Goal: Check status: Check status

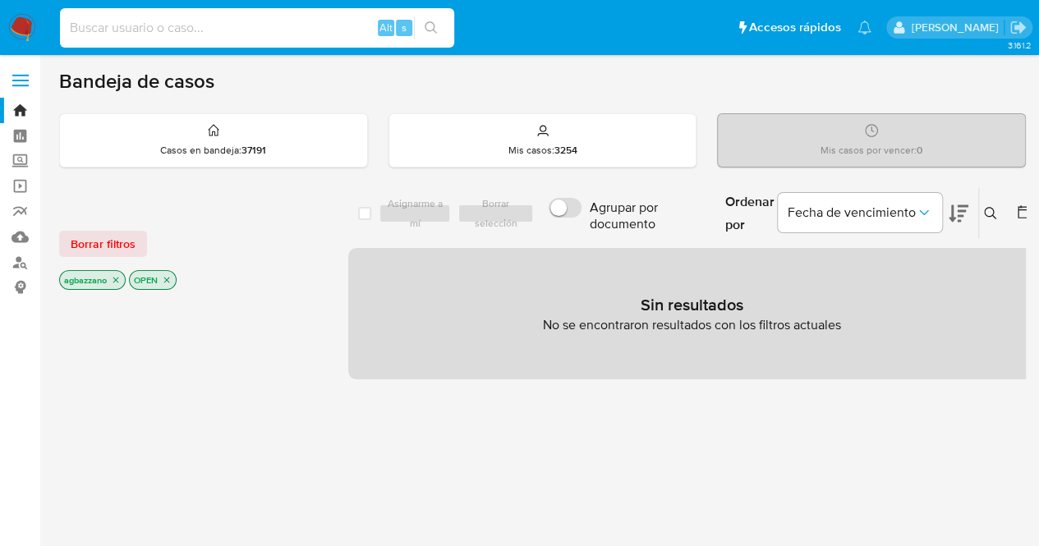
click at [235, 33] on input at bounding box center [257, 27] width 394 height 21
paste input "2659954115"
type input "2659954115"
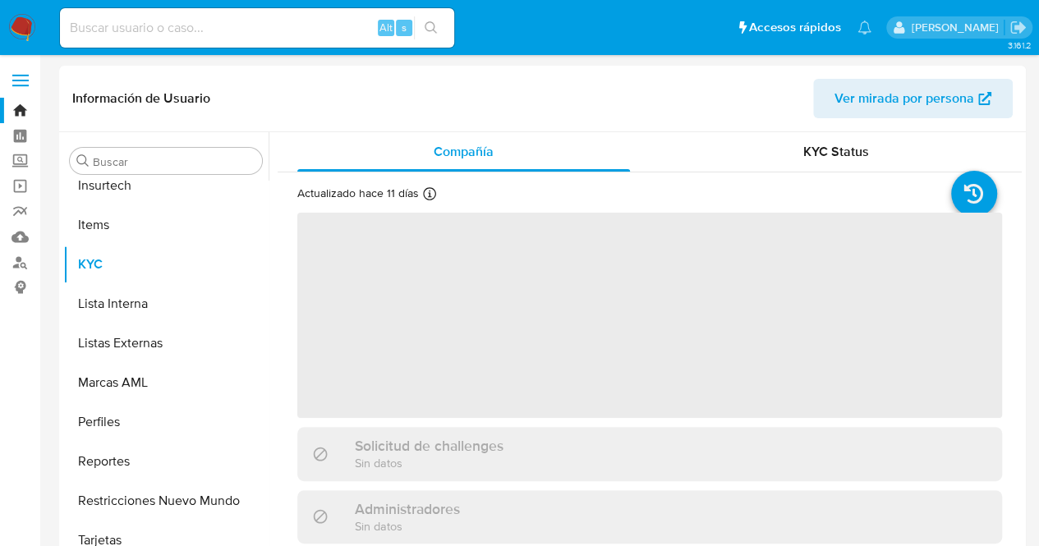
scroll to position [812, 0]
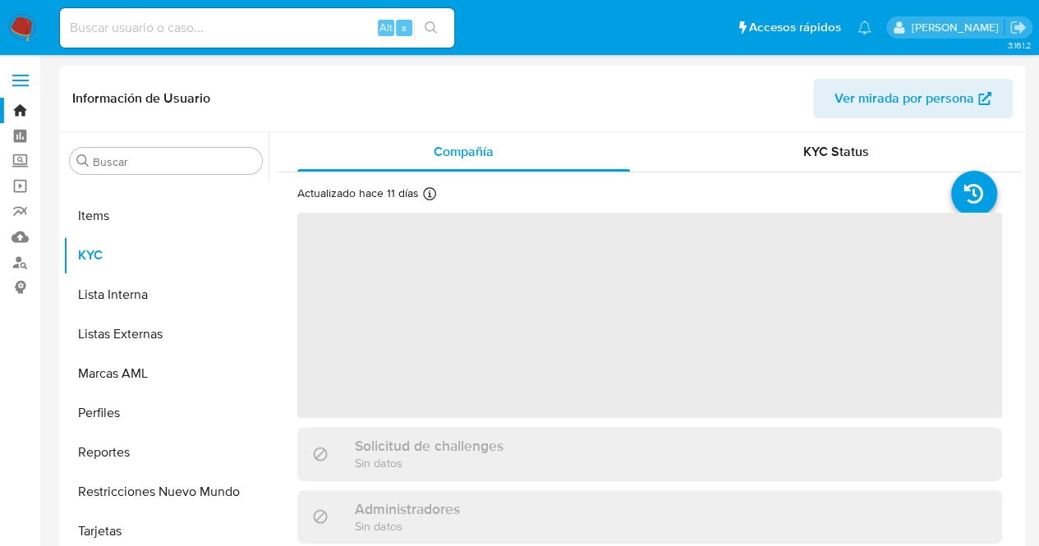
select select "10"
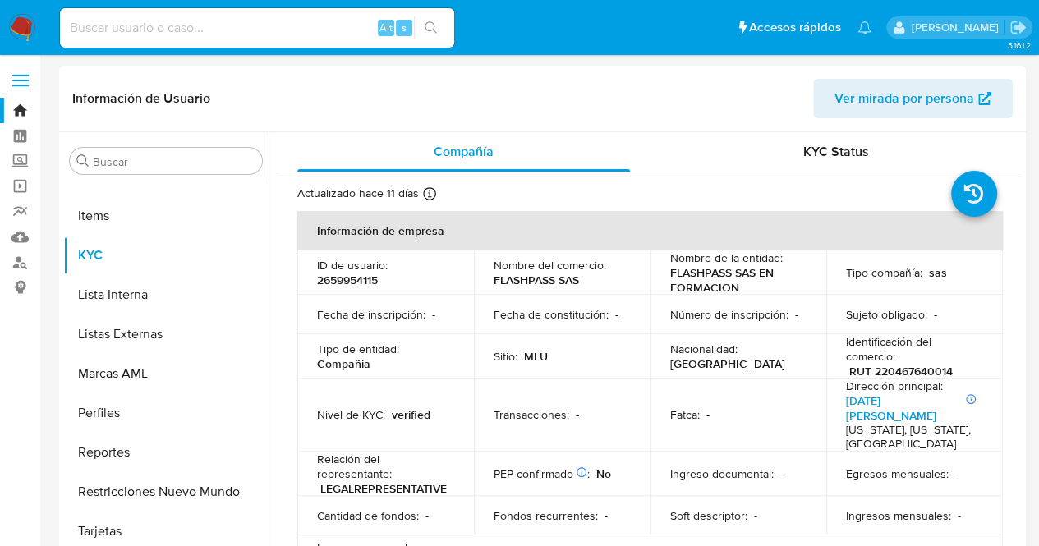
click at [617, 372] on td "Sitio : MLU" at bounding box center [562, 356] width 177 height 44
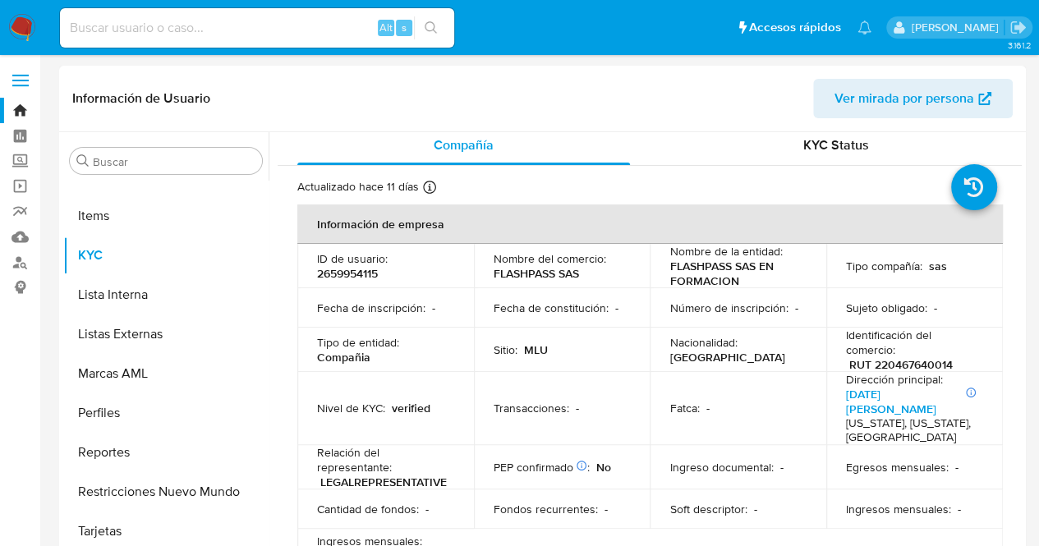
scroll to position [0, 0]
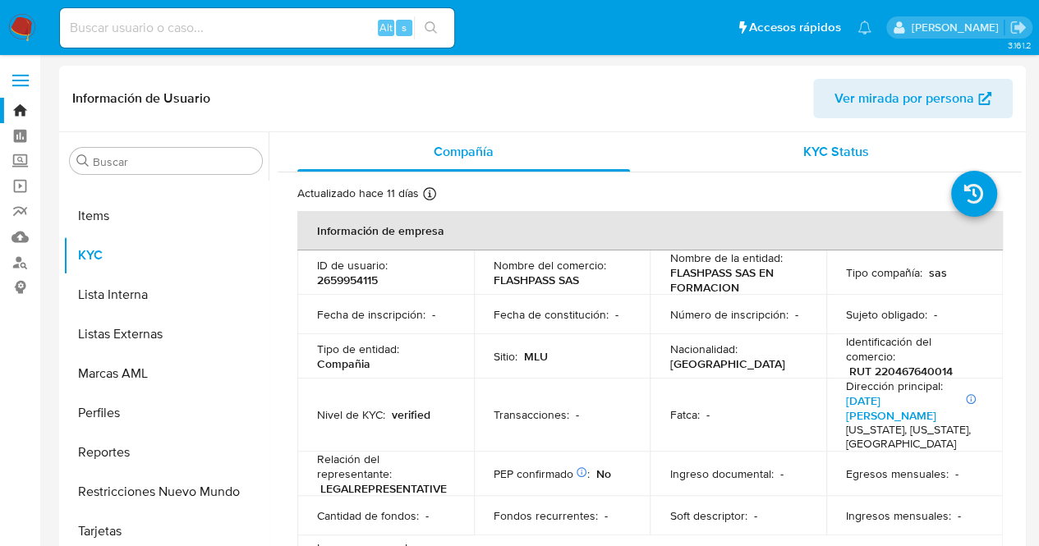
click at [864, 146] on div "KYC Status" at bounding box center [835, 151] width 333 height 39
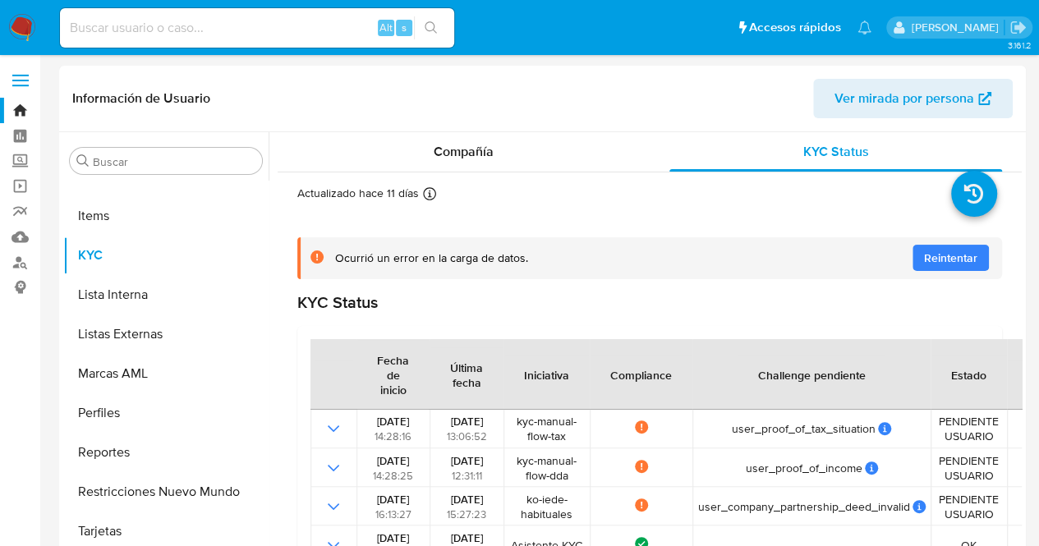
drag, startPoint x: 1023, startPoint y: 227, endPoint x: 1026, endPoint y: 255, distance: 28.8
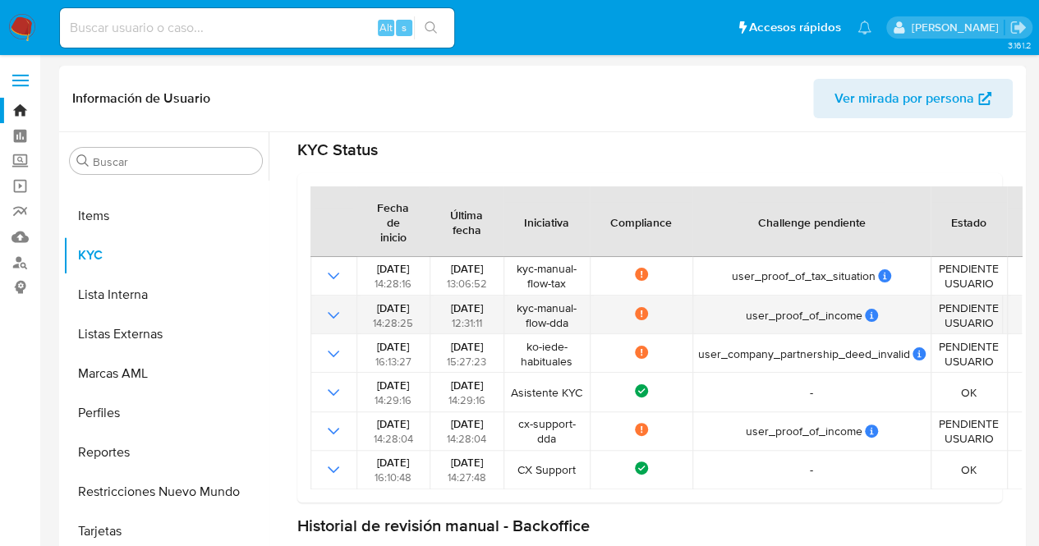
scroll to position [150, 0]
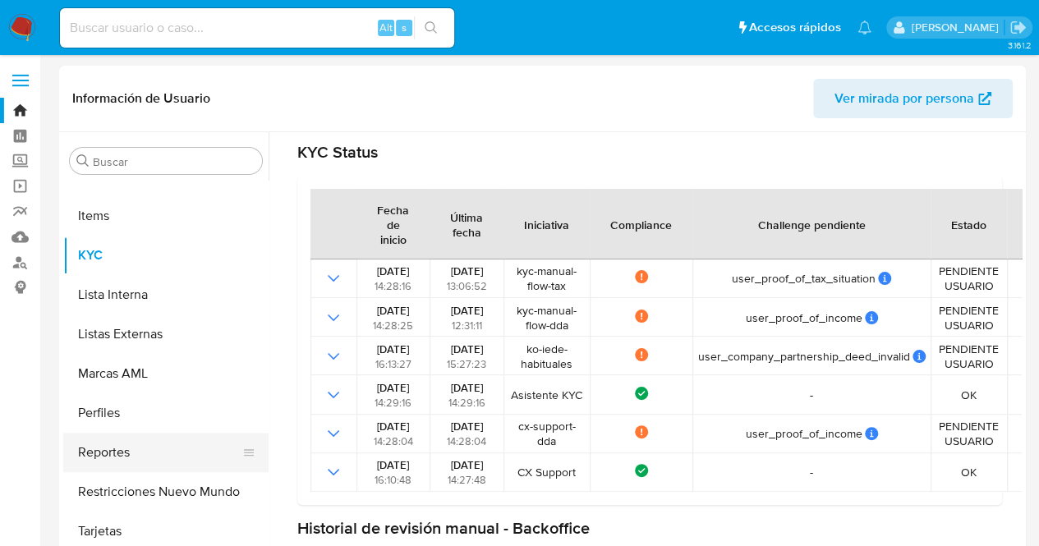
click at [255, 451] on button "Reportes" at bounding box center [159, 452] width 192 height 39
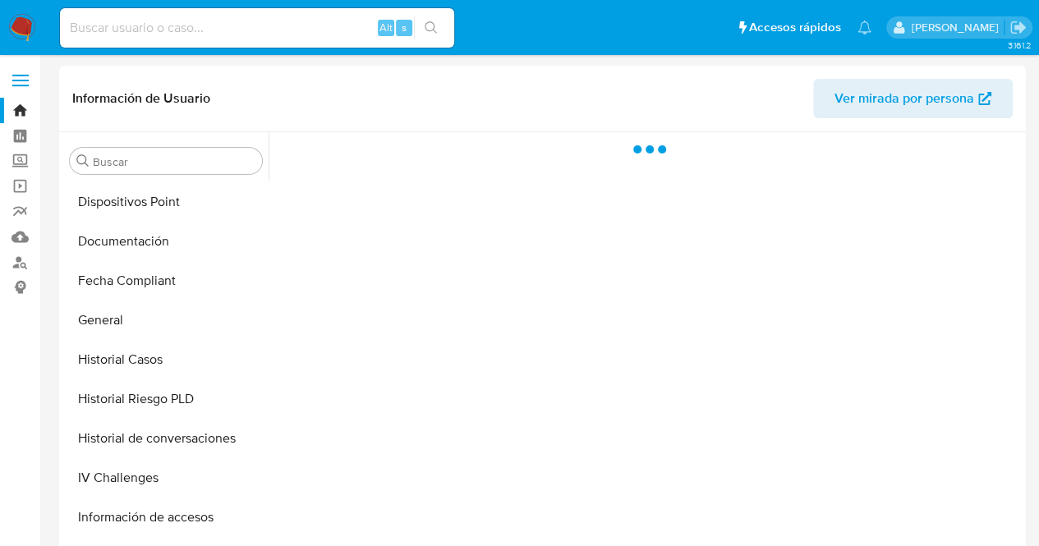
scroll to position [430, 0]
click at [223, 326] on button "General" at bounding box center [159, 321] width 192 height 39
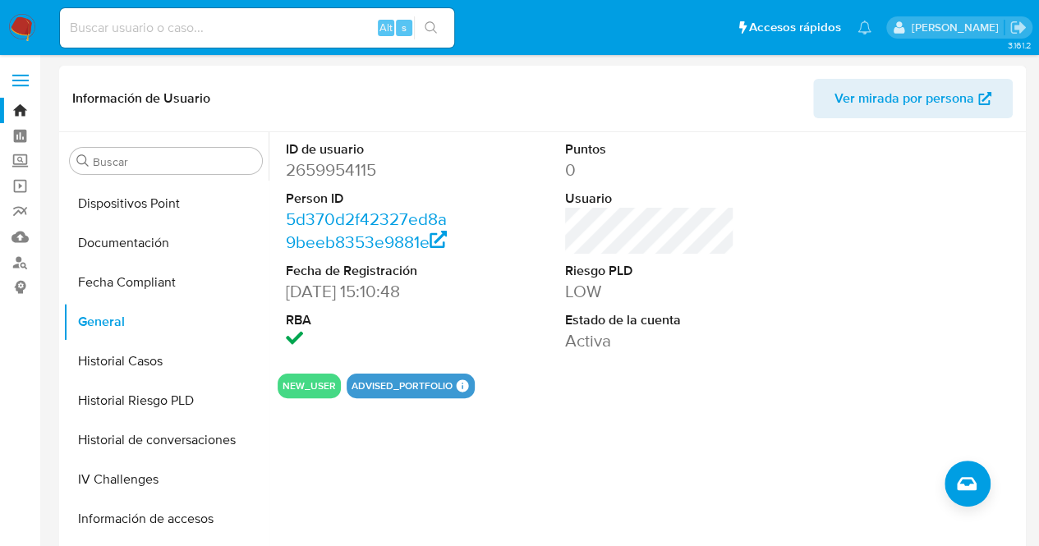
scroll to position [812, 0]
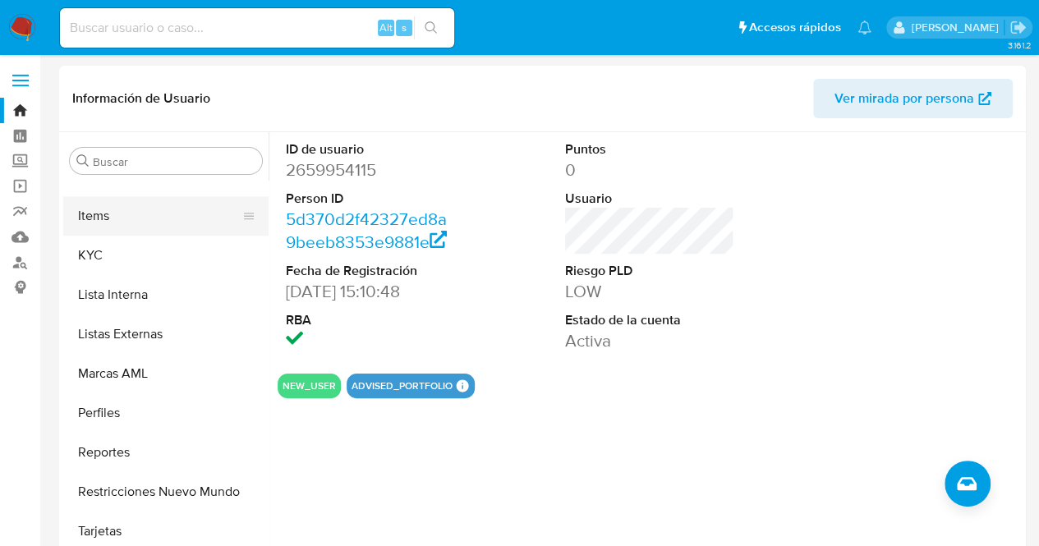
click at [134, 232] on button "Items" at bounding box center [159, 215] width 192 height 39
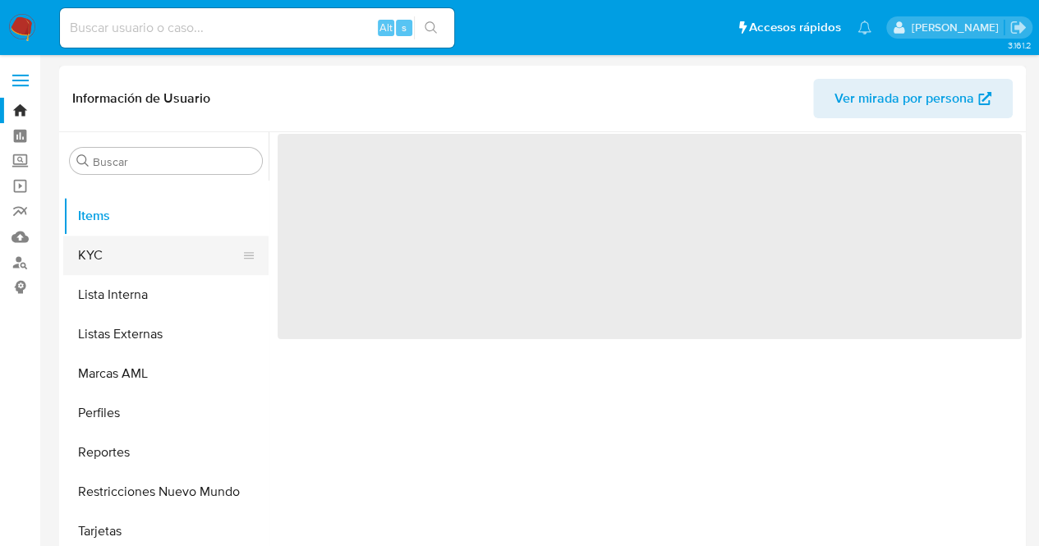
click at [140, 241] on button "KYC" at bounding box center [159, 255] width 192 height 39
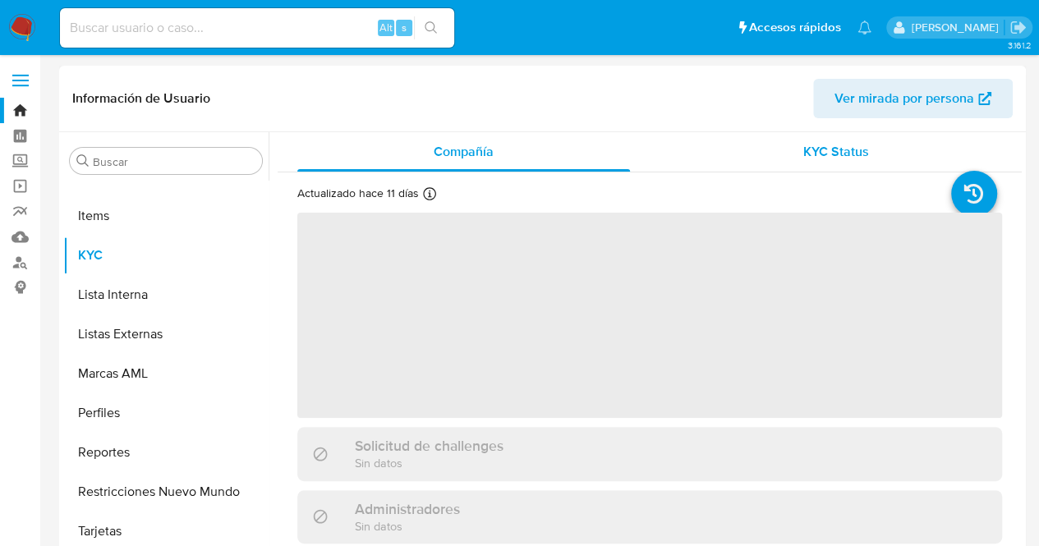
click at [840, 154] on span "KYC Status" at bounding box center [836, 151] width 66 height 19
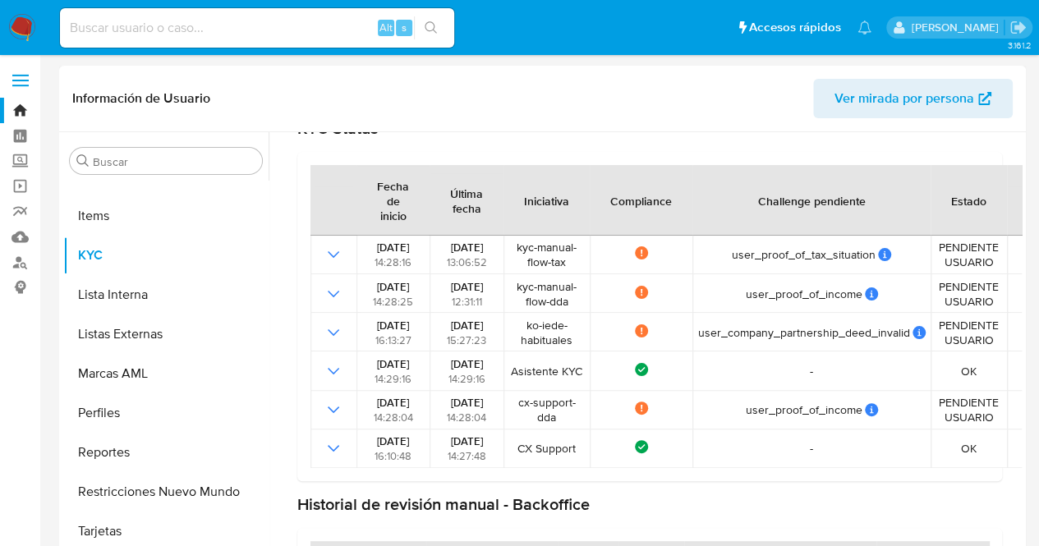
scroll to position [175, 0]
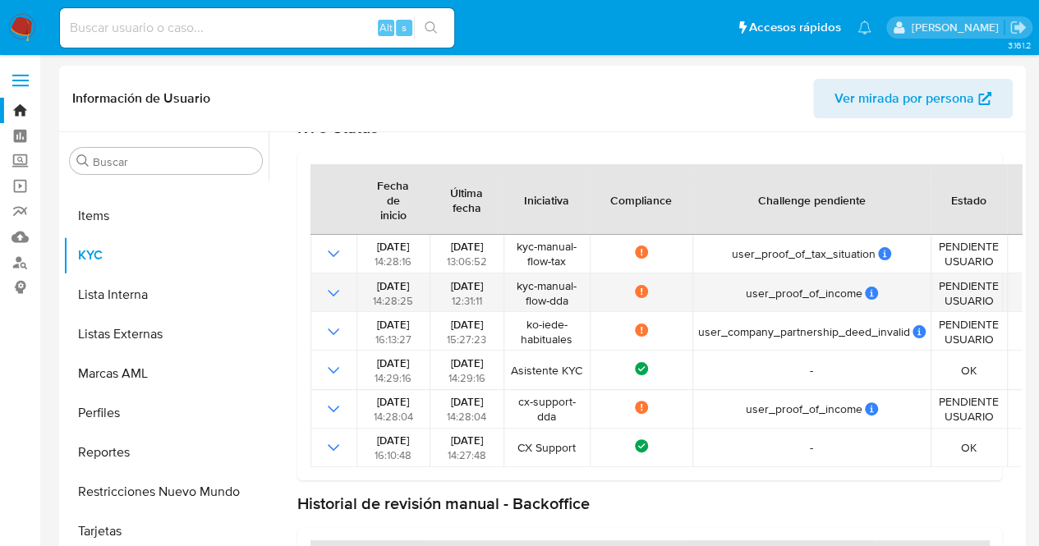
click at [335, 296] on icon "Mostrar operación" at bounding box center [334, 293] width 20 height 20
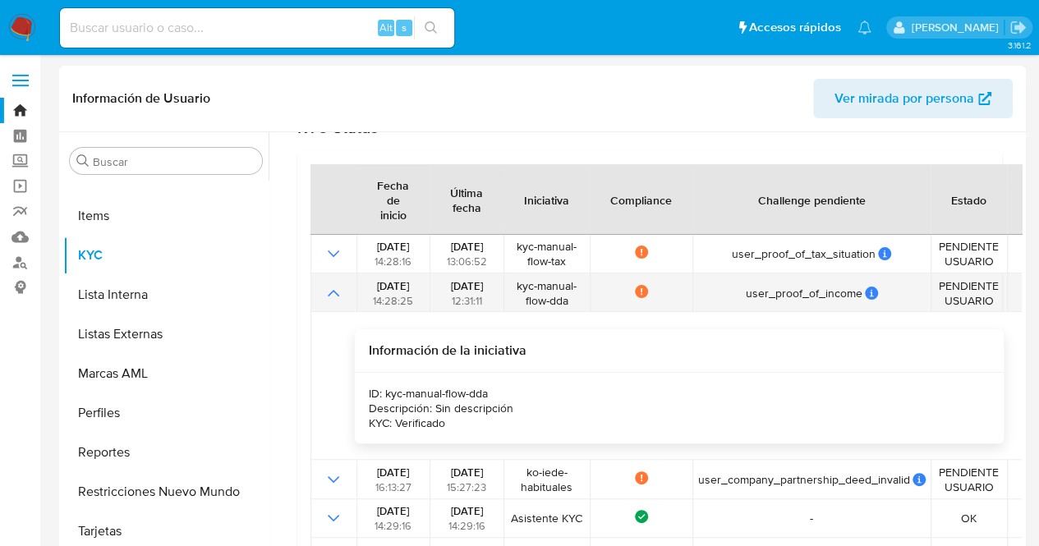
drag, startPoint x: 540, startPoint y: 303, endPoint x: 572, endPoint y: 301, distance: 32.9
click at [572, 301] on span "kyc-manual-flow-dda" at bounding box center [546, 293] width 76 height 30
drag, startPoint x: 572, startPoint y: 301, endPoint x: 515, endPoint y: 288, distance: 58.2
click at [515, 288] on span "kyc-manual-flow-dda" at bounding box center [546, 293] width 76 height 30
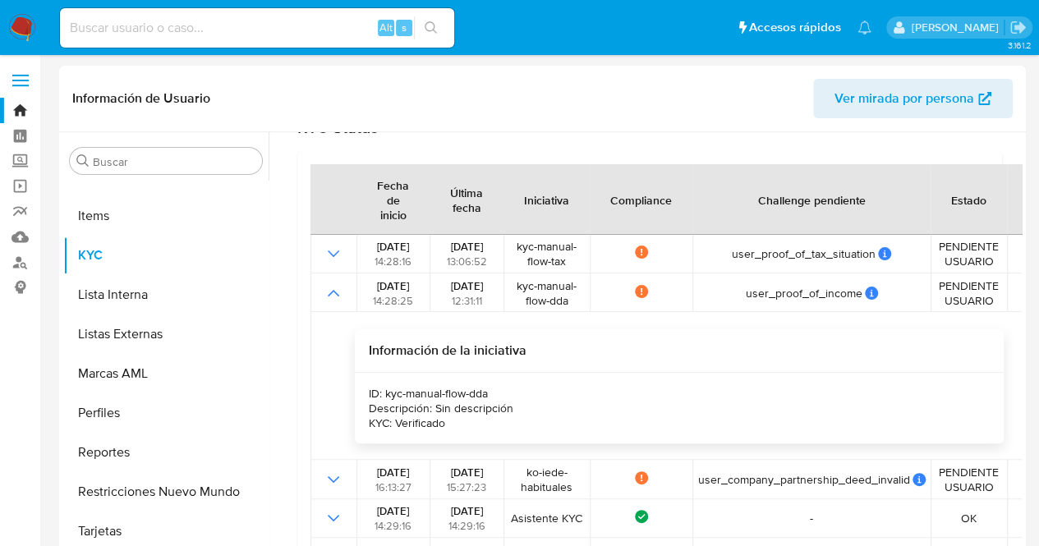
click at [615, 348] on div "Información de la iniciativa" at bounding box center [679, 351] width 648 height 44
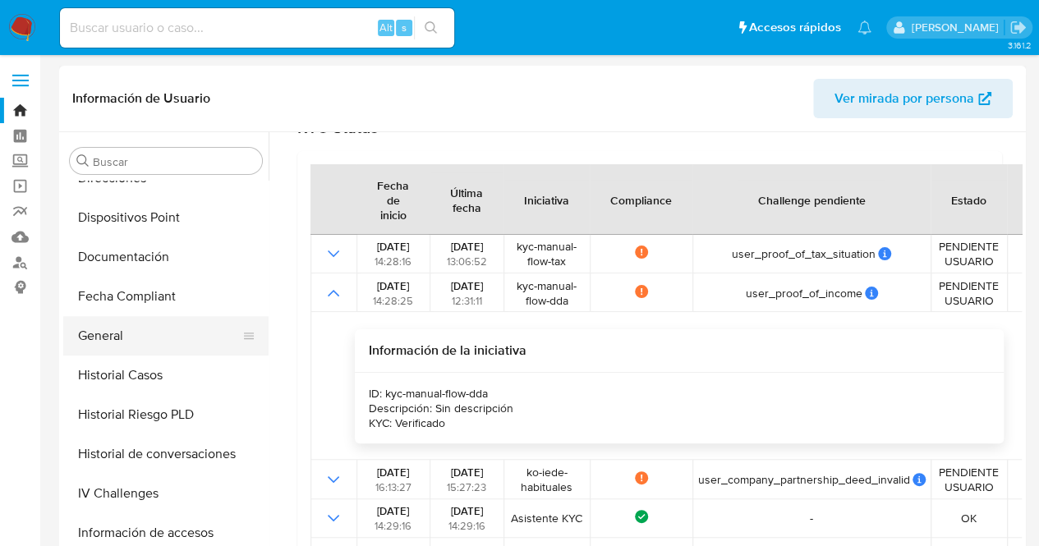
scroll to position [411, 0]
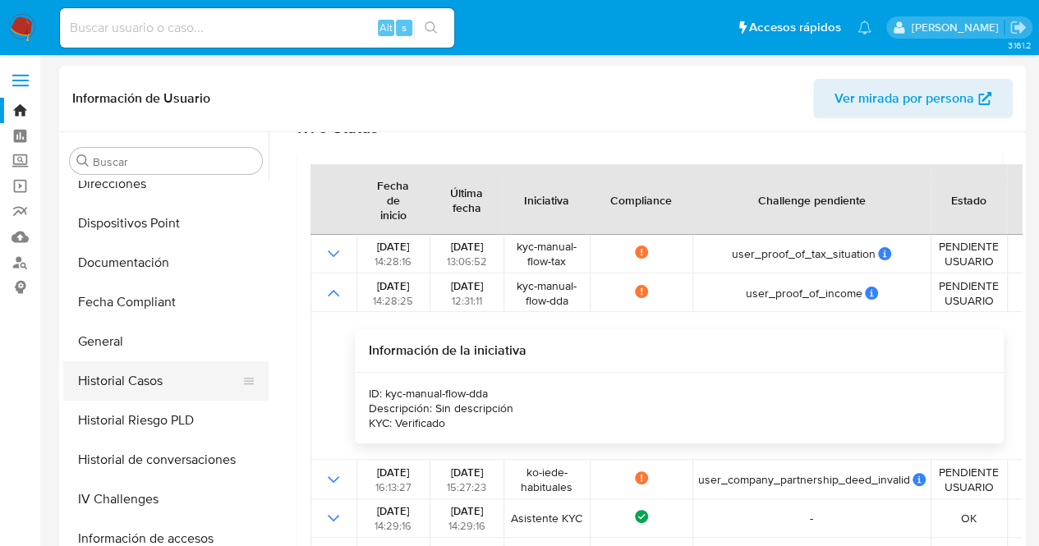
click at [132, 385] on button "Historial Casos" at bounding box center [159, 380] width 192 height 39
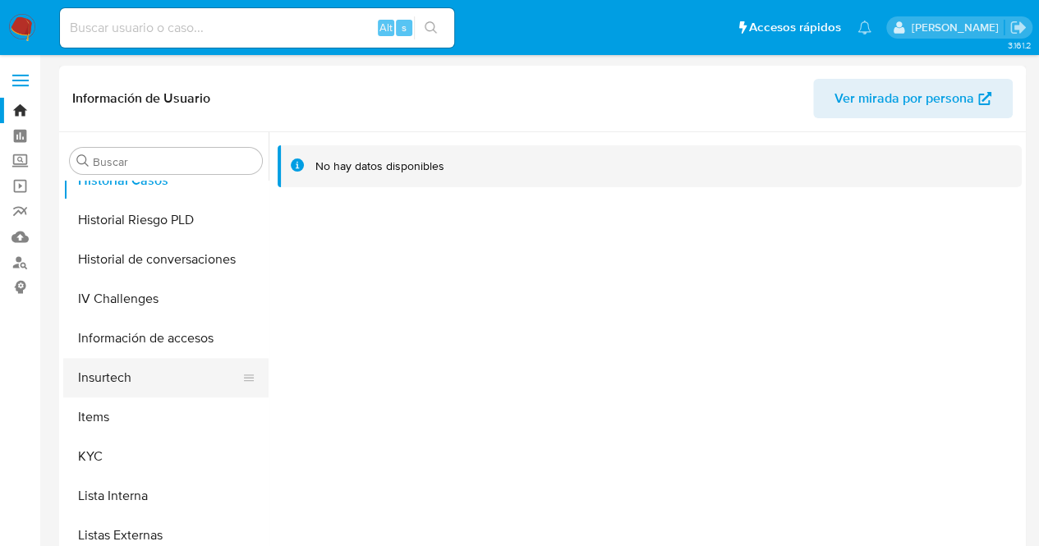
scroll to position [606, 0]
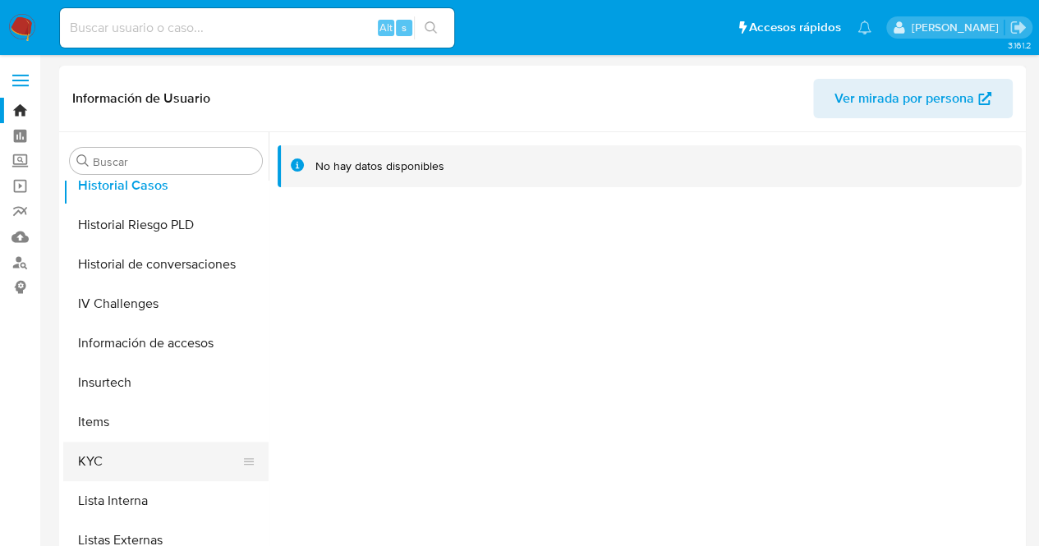
click at [117, 462] on button "KYC" at bounding box center [159, 461] width 192 height 39
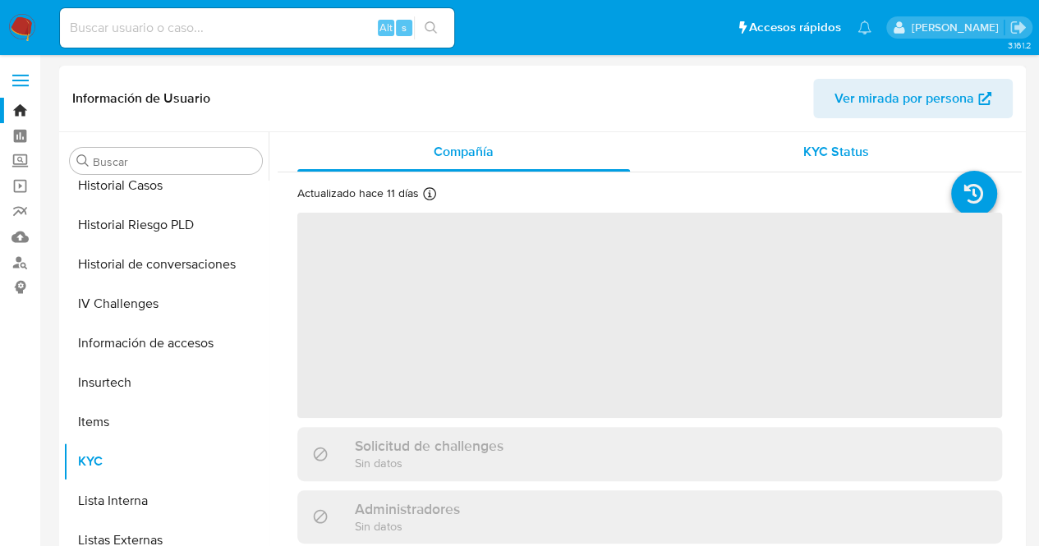
click at [803, 155] on span "KYC Status" at bounding box center [836, 151] width 66 height 19
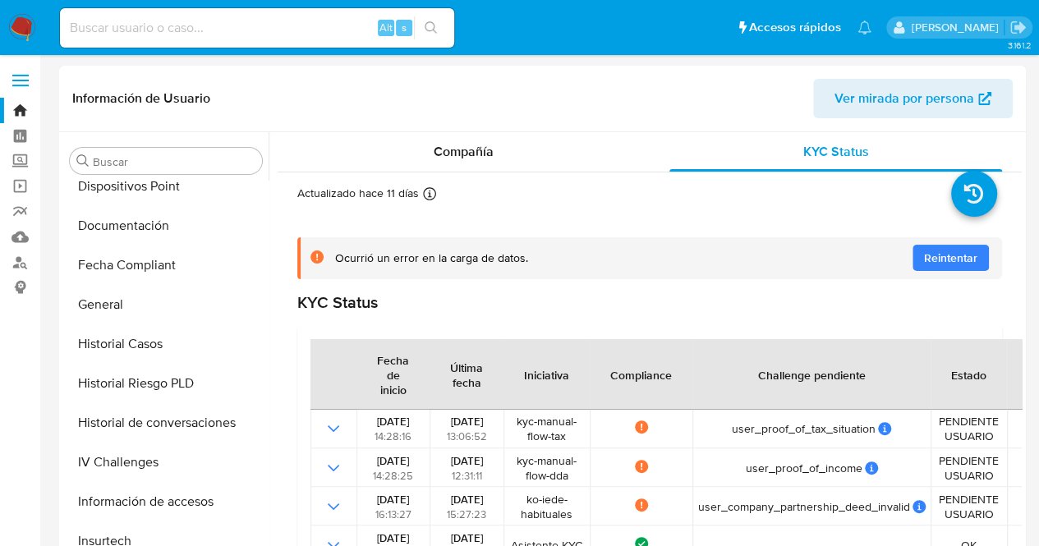
scroll to position [422, 0]
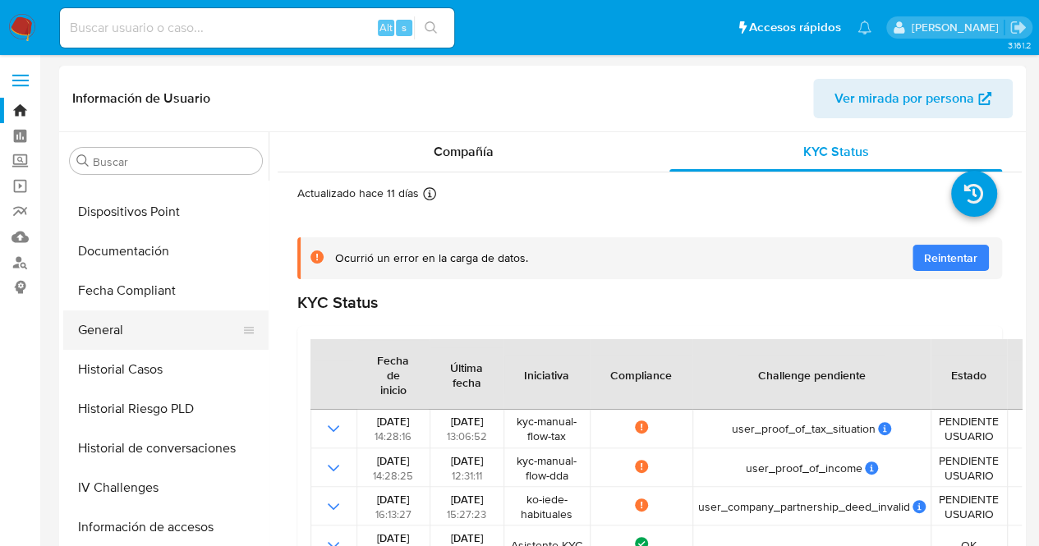
click at [221, 347] on button "General" at bounding box center [159, 329] width 192 height 39
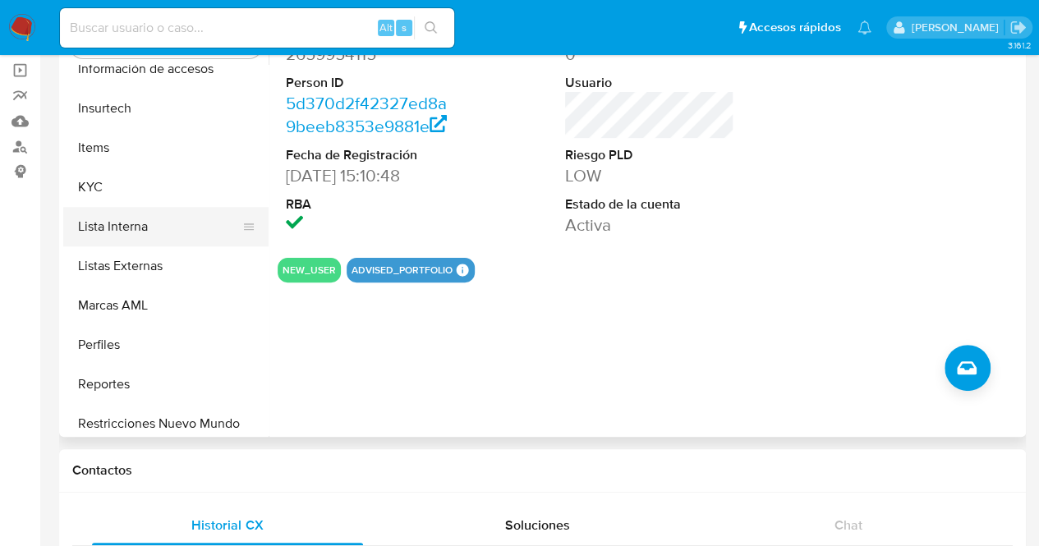
scroll to position [758, 0]
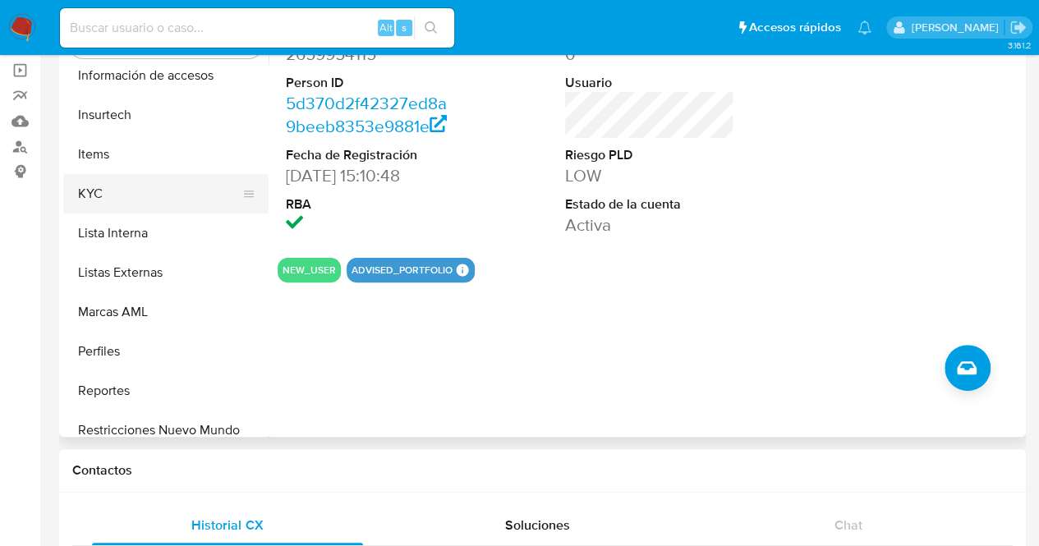
click at [189, 210] on button "KYC" at bounding box center [159, 193] width 192 height 39
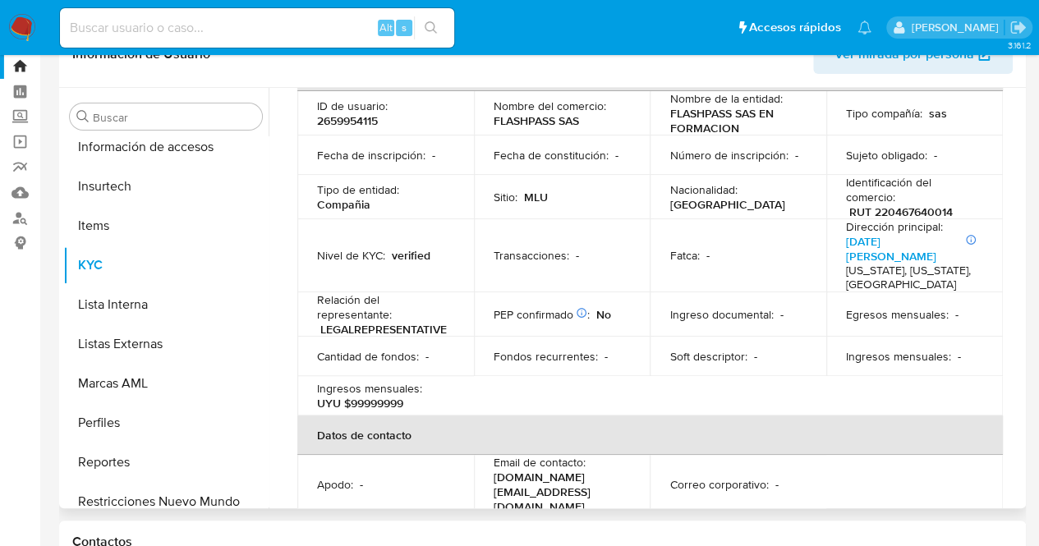
scroll to position [0, 0]
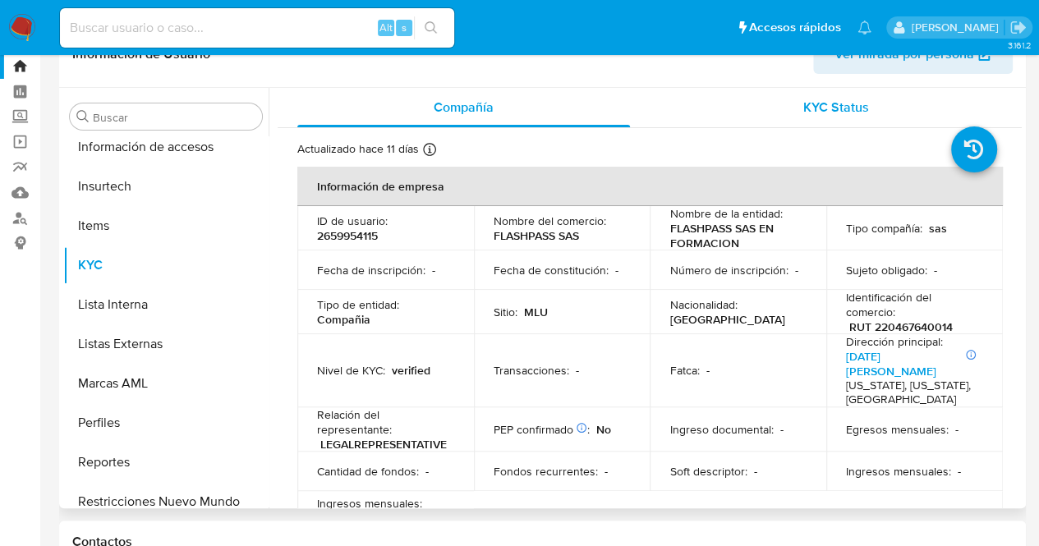
click at [870, 90] on div "KYC Status" at bounding box center [835, 107] width 333 height 39
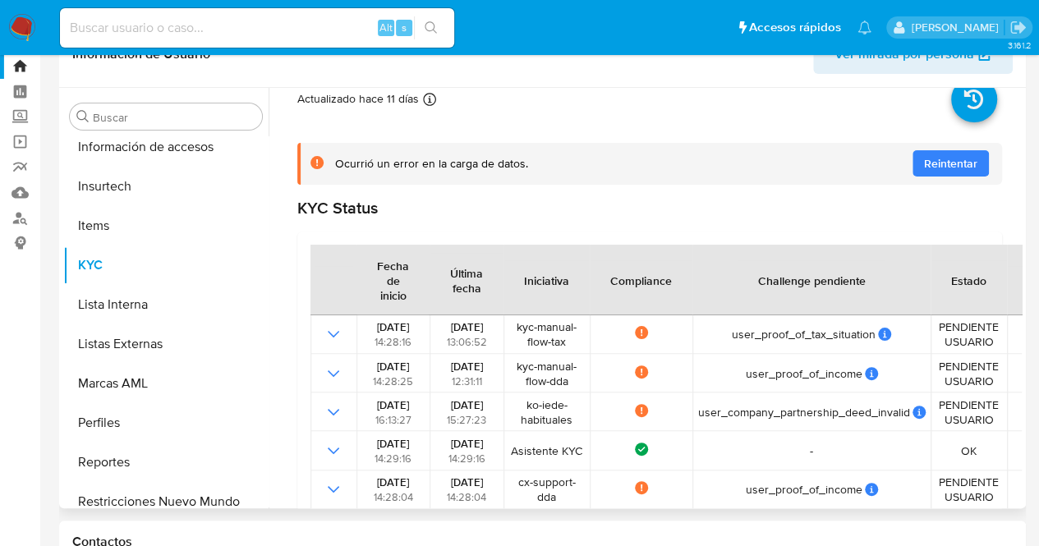
scroll to position [51, 0]
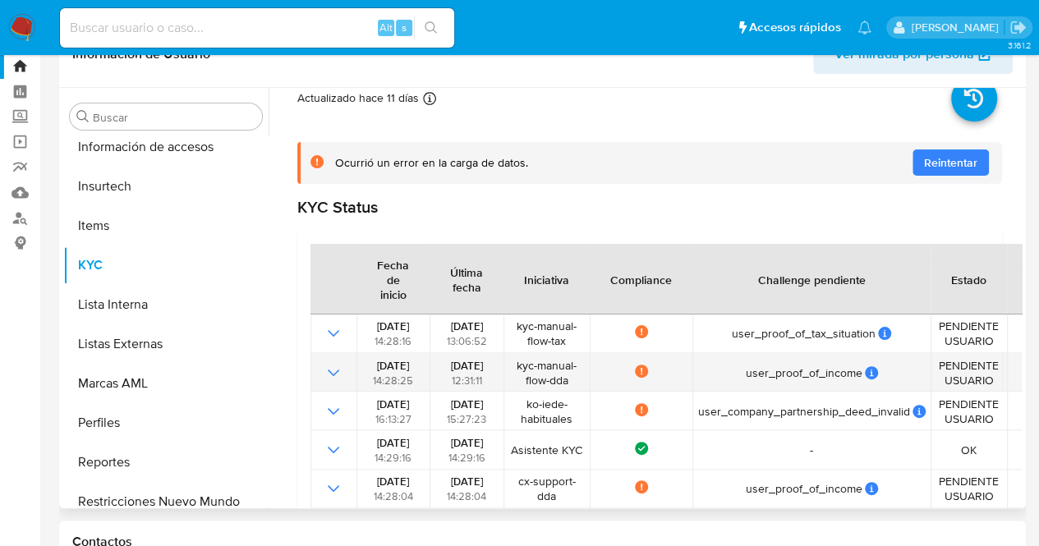
drag, startPoint x: 743, startPoint y: 374, endPoint x: 870, endPoint y: 374, distance: 126.5
click at [870, 374] on div "user_proof_of_income" at bounding box center [810, 372] width 227 height 15
drag, startPoint x: 512, startPoint y: 364, endPoint x: 595, endPoint y: 374, distance: 84.3
click at [595, 374] on tr "[DATE] 14:28:25 [DATE] 12:31:11 kyc-manual-flow-dda Not compliance user_proof_o…" at bounding box center [678, 372] width 737 height 39
